Goal: Transaction & Acquisition: Purchase product/service

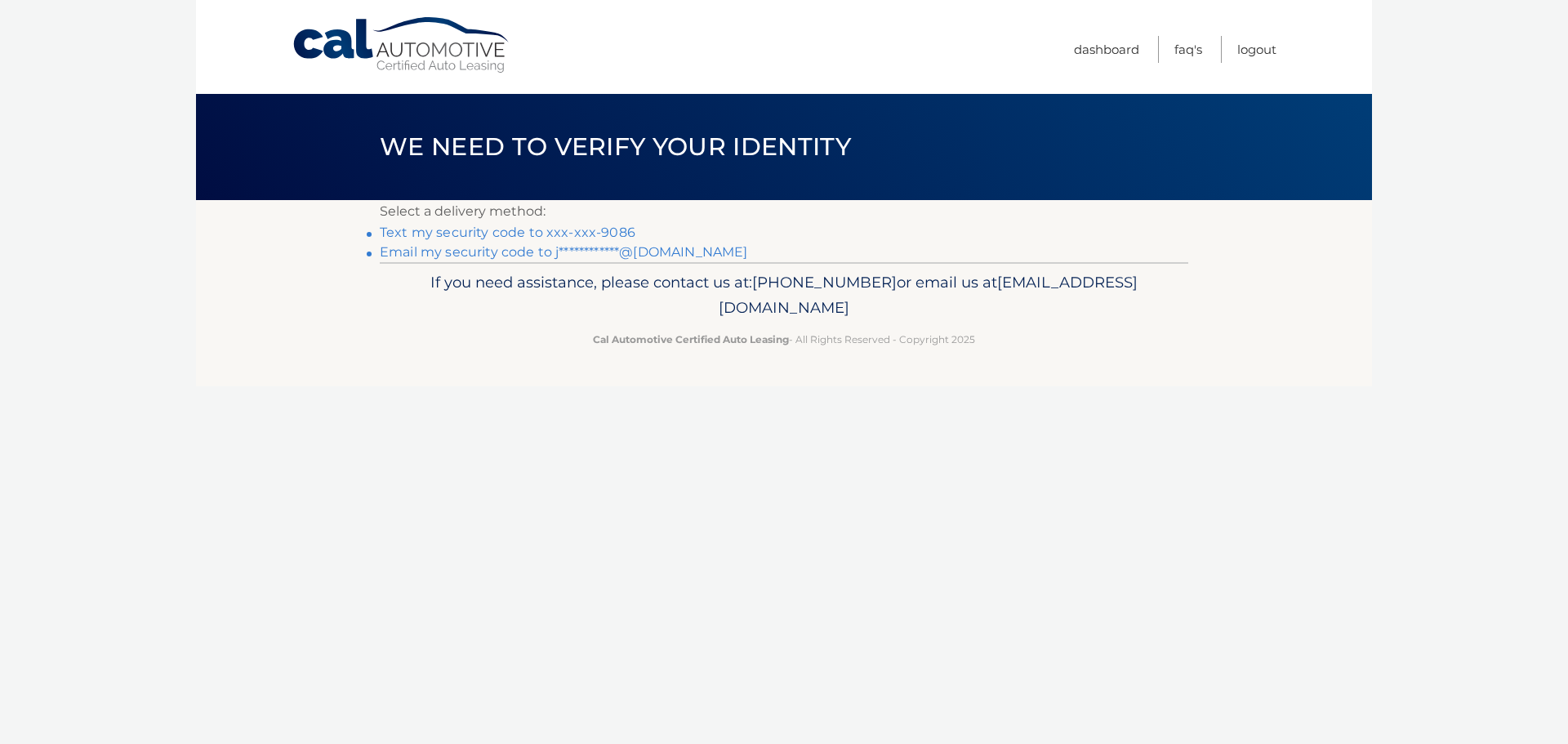
click at [610, 230] on link "Text my security code to xxx-xxx-9086" at bounding box center [507, 232] width 255 height 15
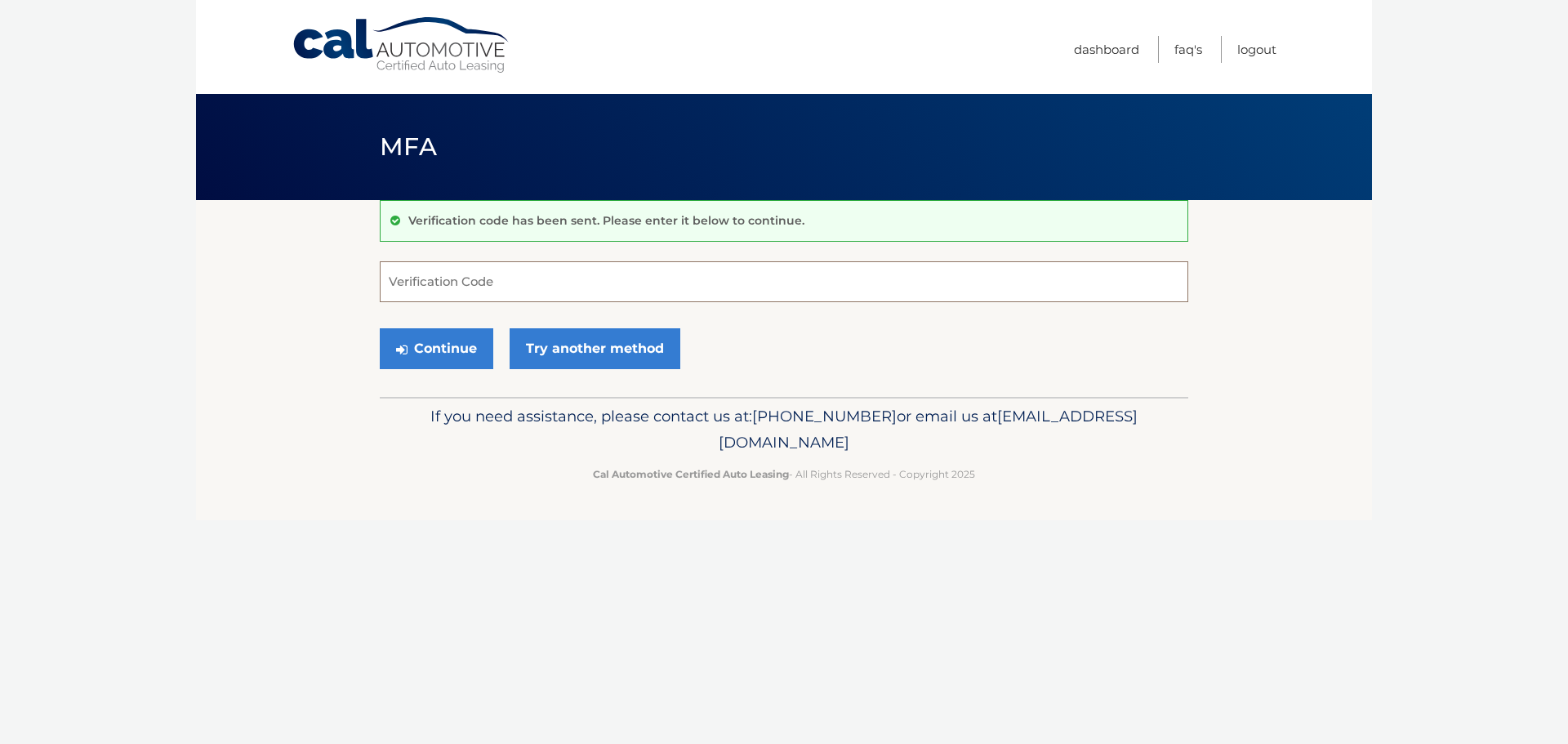
click at [664, 284] on input "Verification Code" at bounding box center [784, 282] width 809 height 41
click at [393, 286] on input "169215" at bounding box center [784, 282] width 809 height 41
type input "469215"
click at [464, 343] on button "Continue" at bounding box center [437, 349] width 114 height 41
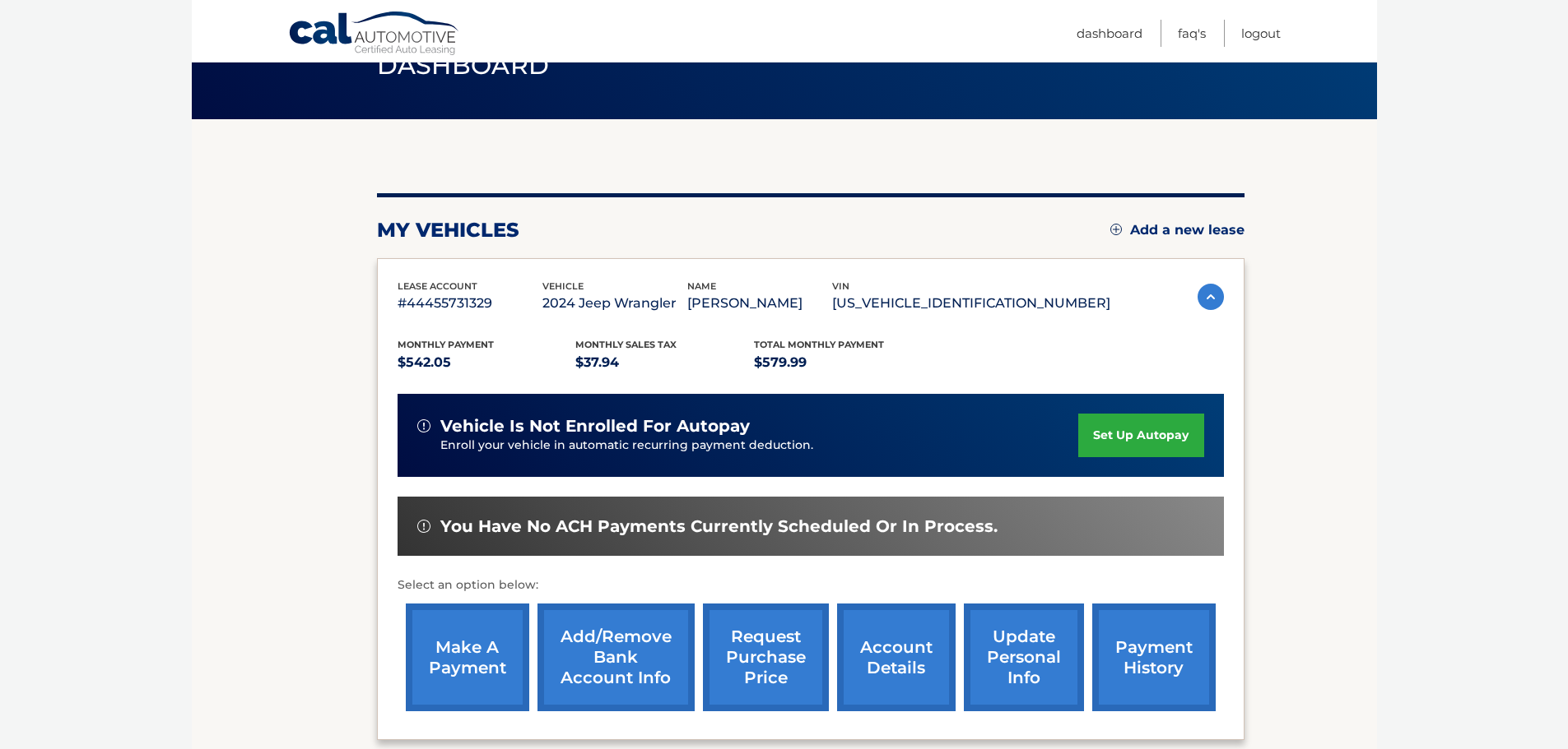
scroll to position [246, 0]
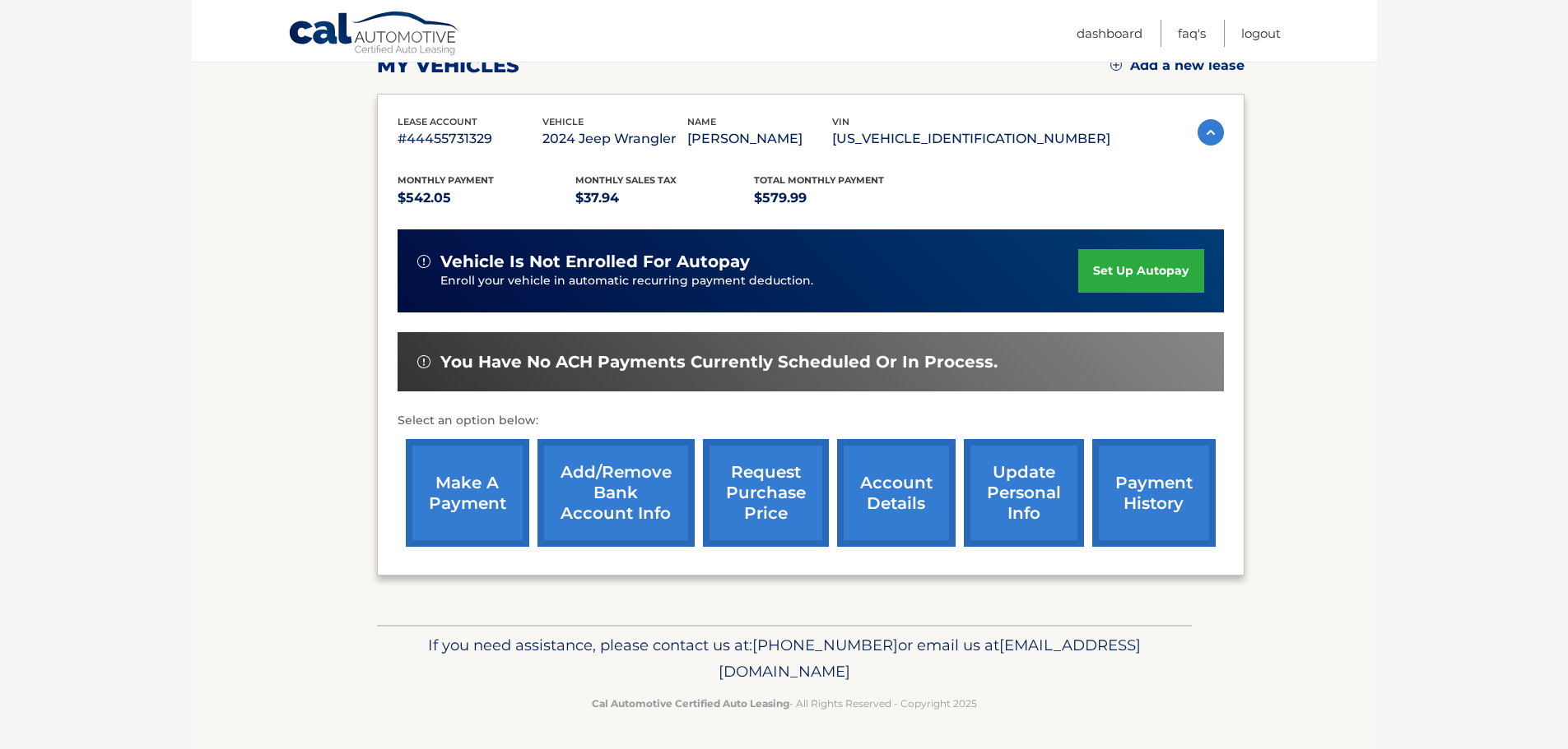
click at [459, 464] on link "make a payment" at bounding box center [467, 493] width 124 height 108
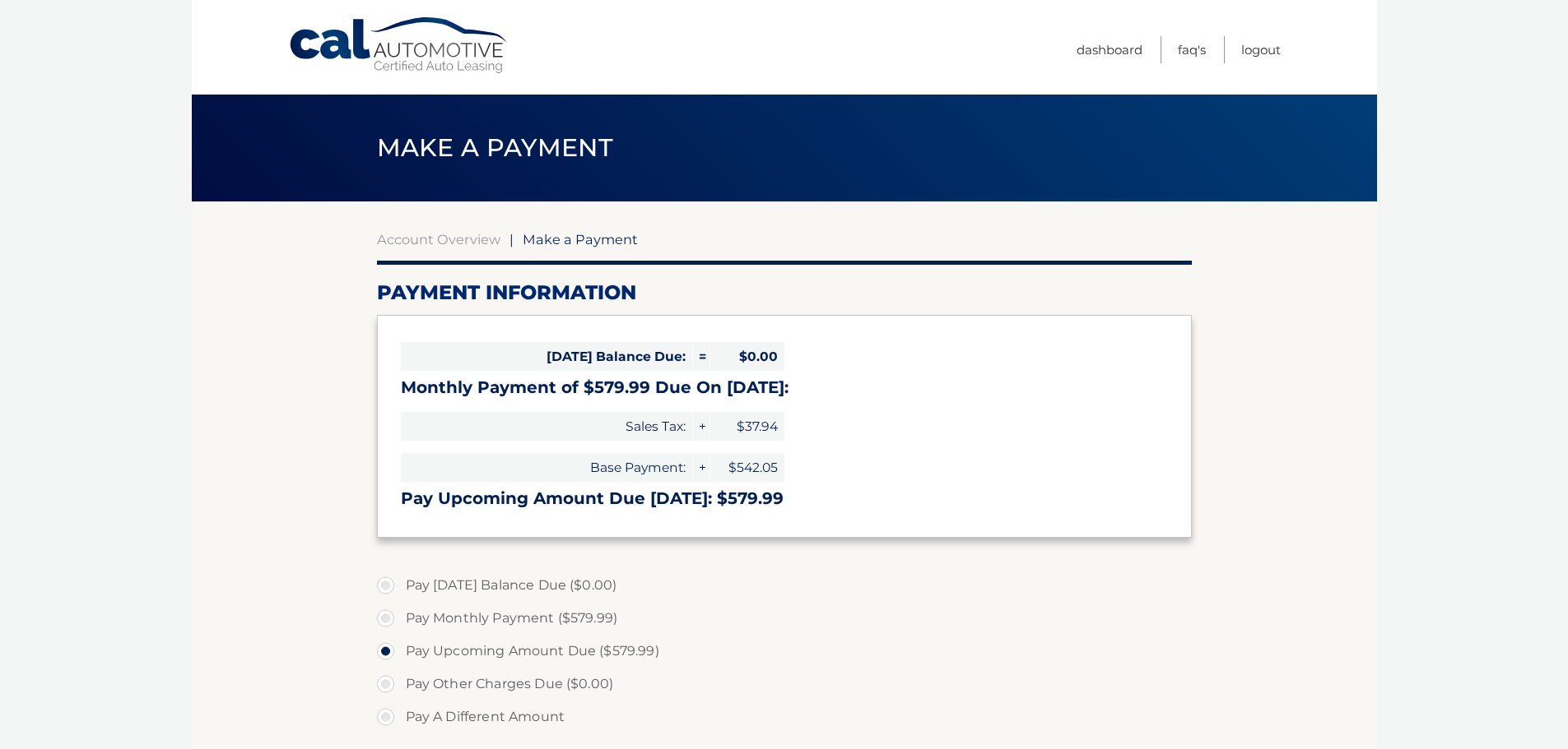
select select "YjdhOTU5ZmYtMDA0ZC00MjVlLTkxMzEtYjJmMzIwMjMxNGE4"
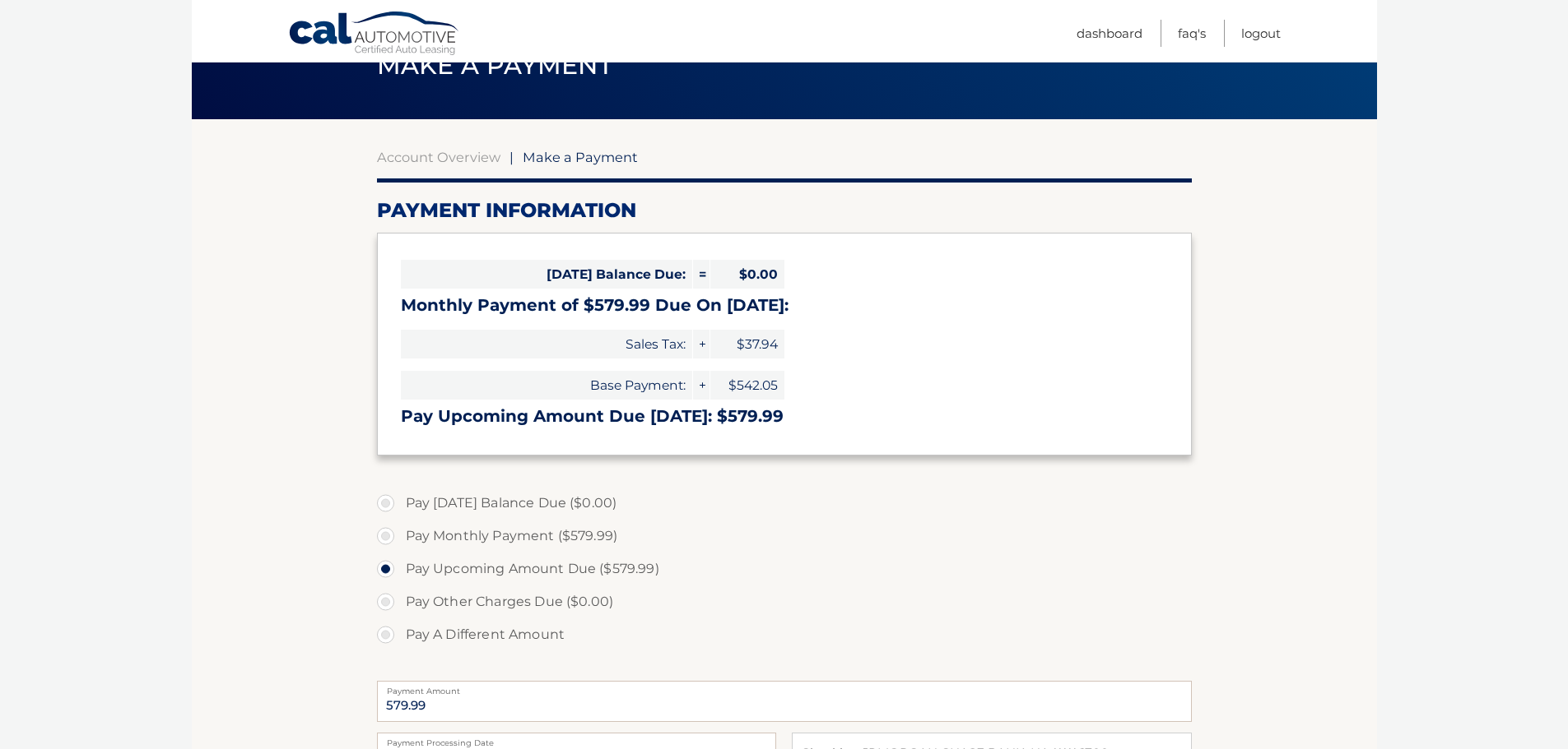
click at [583, 538] on label "Pay Monthly Payment ($579.99)" at bounding box center [784, 536] width 815 height 33
click at [400, 538] on input "Pay Monthly Payment ($579.99)" at bounding box center [392, 533] width 16 height 26
radio input "true"
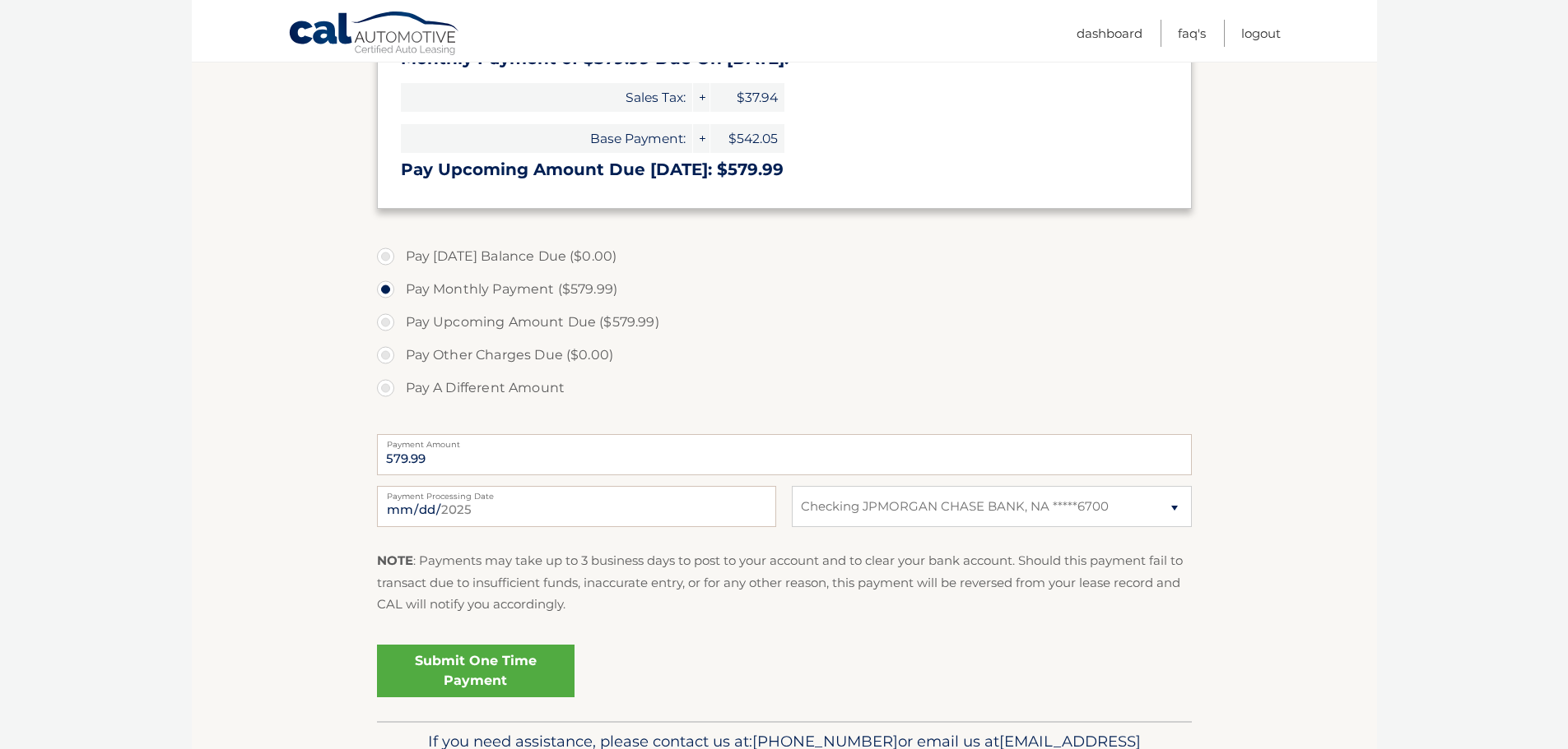
click at [505, 660] on link "Submit One Time Payment" at bounding box center [475, 671] width 197 height 53
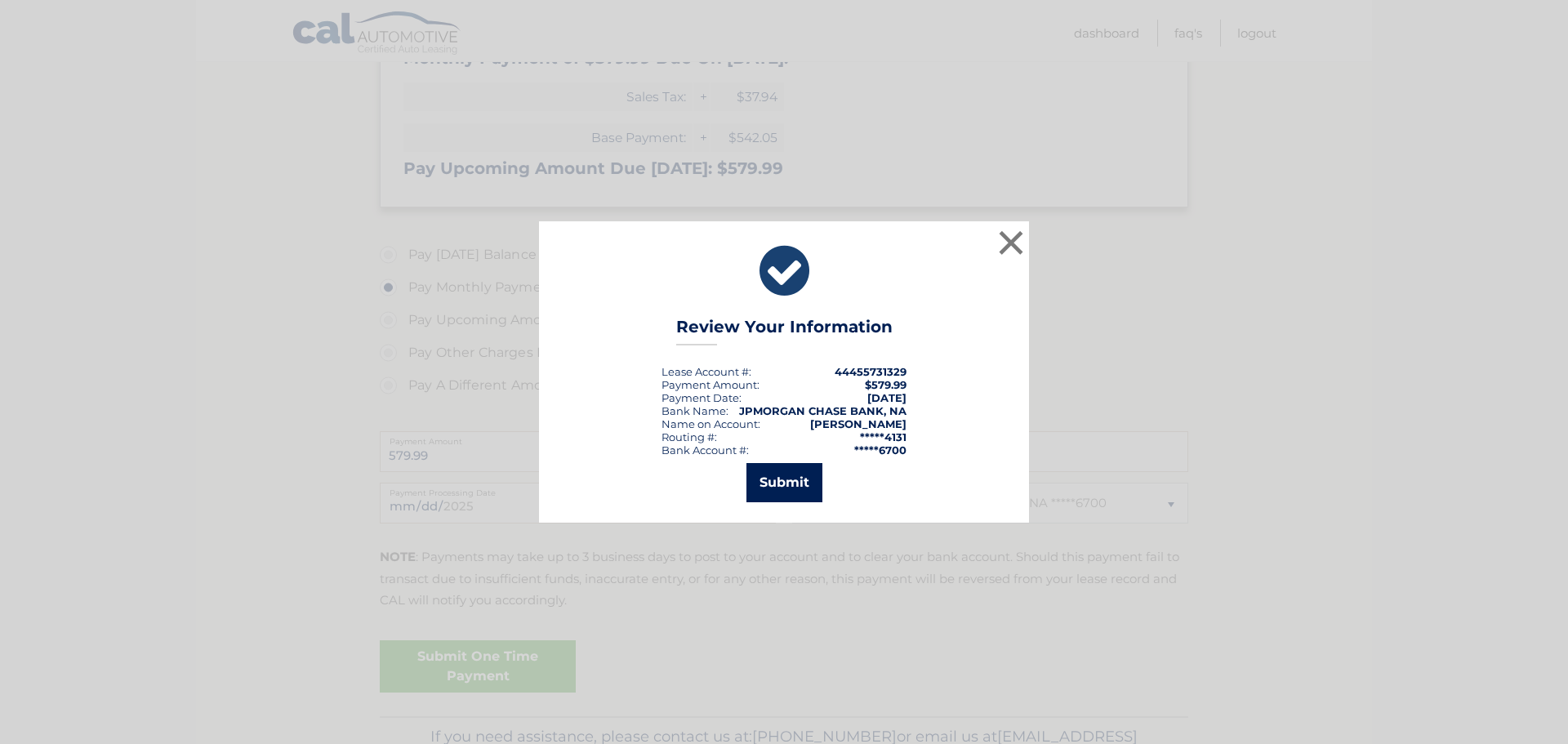
click at [784, 488] on button "Submit" at bounding box center [784, 482] width 76 height 39
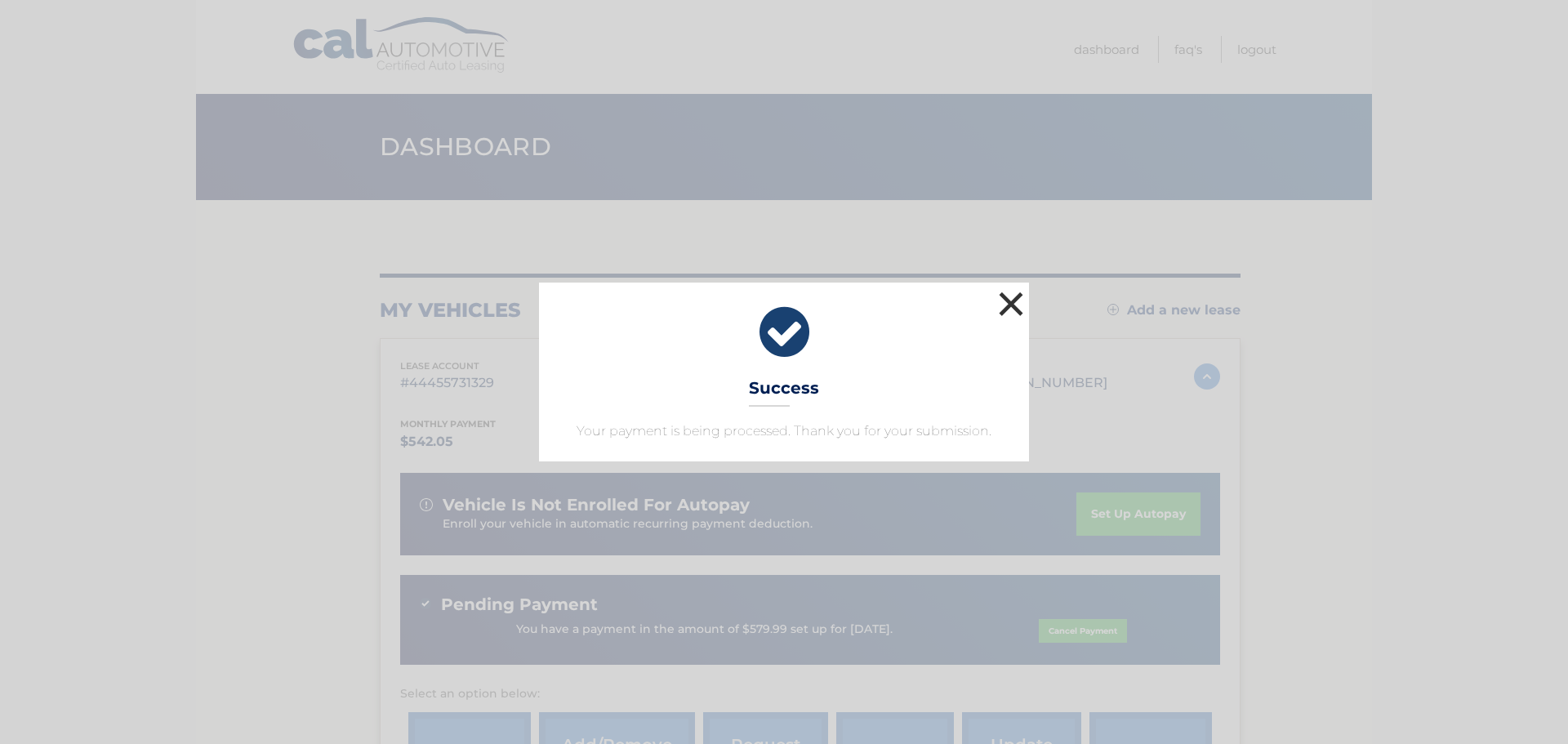
click at [1014, 288] on button "×" at bounding box center [1011, 303] width 32 height 33
